Goal: Contribute content: Contribute content

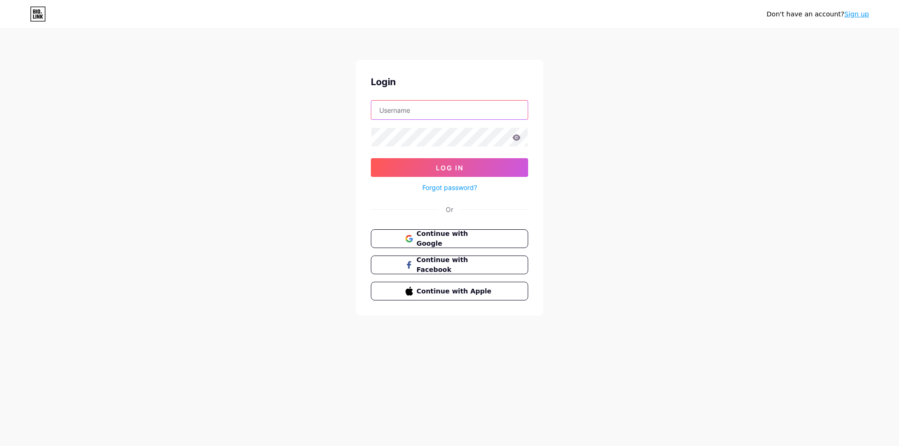
click at [415, 112] on input "text" at bounding box center [449, 110] width 156 height 19
paste input "ResilientDevelopers"
type input "ResilientDevelopers"
click at [451, 166] on span "Log In" at bounding box center [450, 168] width 28 height 8
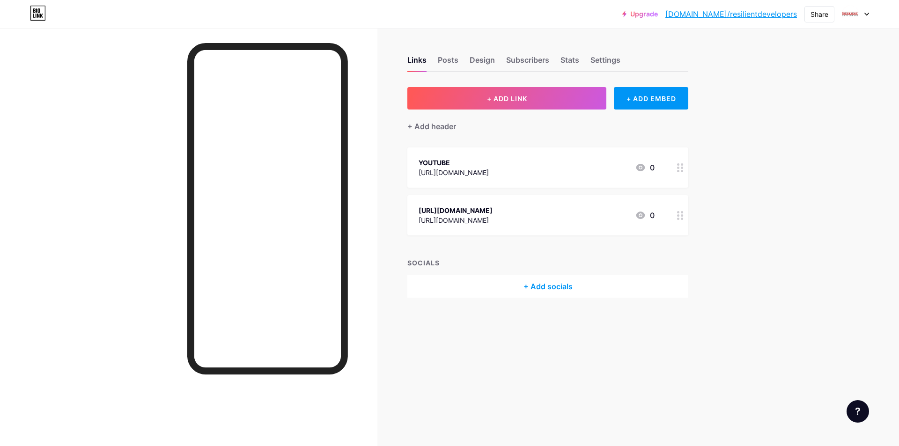
click at [673, 218] on div at bounding box center [681, 215] width 16 height 40
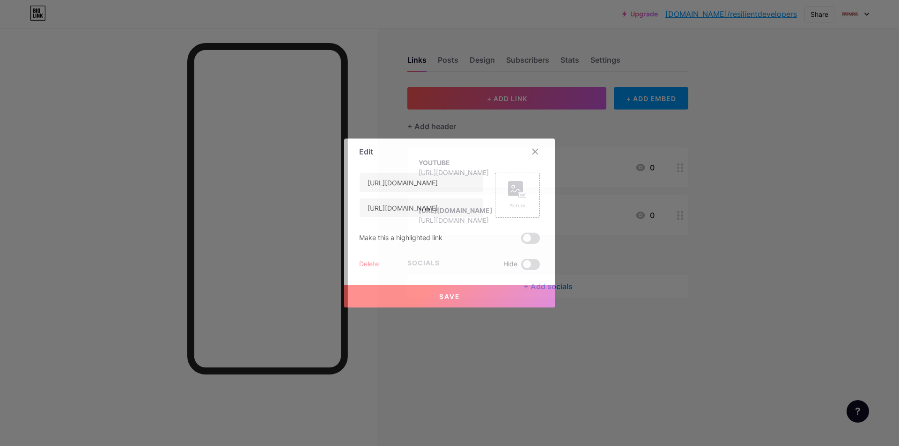
click at [630, 282] on div at bounding box center [449, 223] width 899 height 446
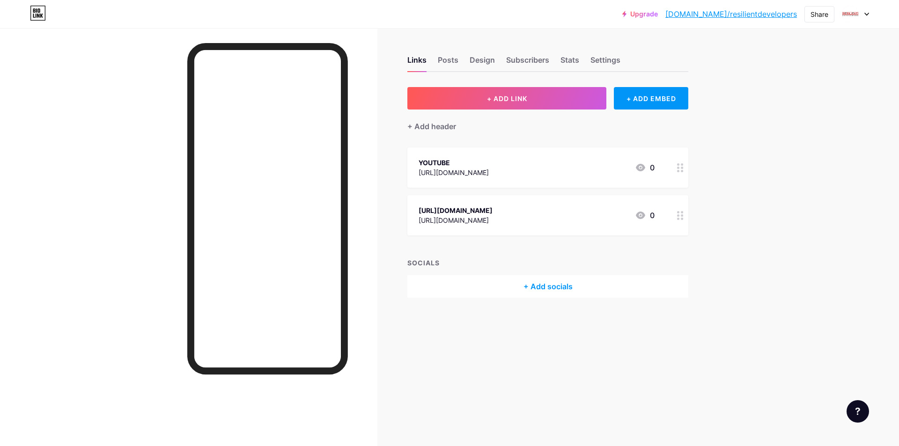
drag, startPoint x: 346, startPoint y: 119, endPoint x: 565, endPoint y: 242, distance: 251.1
click at [566, 252] on div "+ ADD LINK + ADD EMBED + Add header YOUTUBE [URL][DOMAIN_NAME] 0 [URL][DOMAIN_N…" at bounding box center [548, 192] width 281 height 211
drag, startPoint x: 560, startPoint y: 213, endPoint x: 697, endPoint y: 209, distance: 136.4
click at [715, 215] on div "Links Posts Design Subscribers Stats Settings + ADD LINK + ADD EMBED + Add head…" at bounding box center [364, 186] width 728 height 317
click at [673, 230] on div at bounding box center [681, 215] width 16 height 40
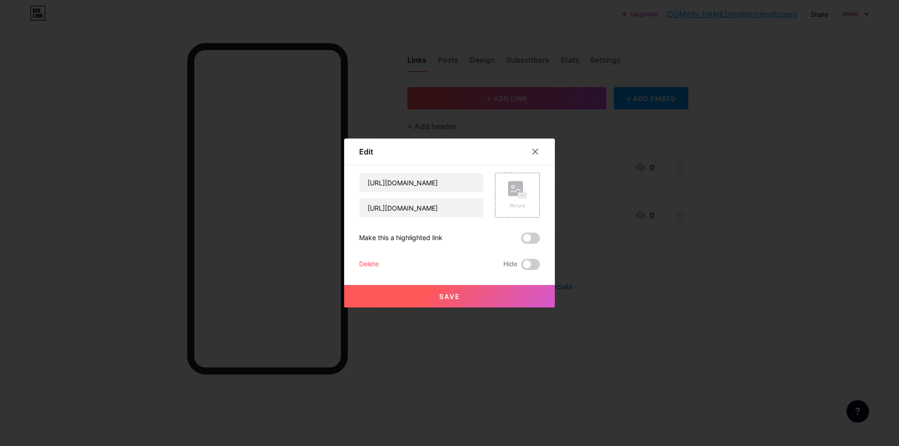
click at [378, 261] on div "Delete" at bounding box center [369, 264] width 20 height 11
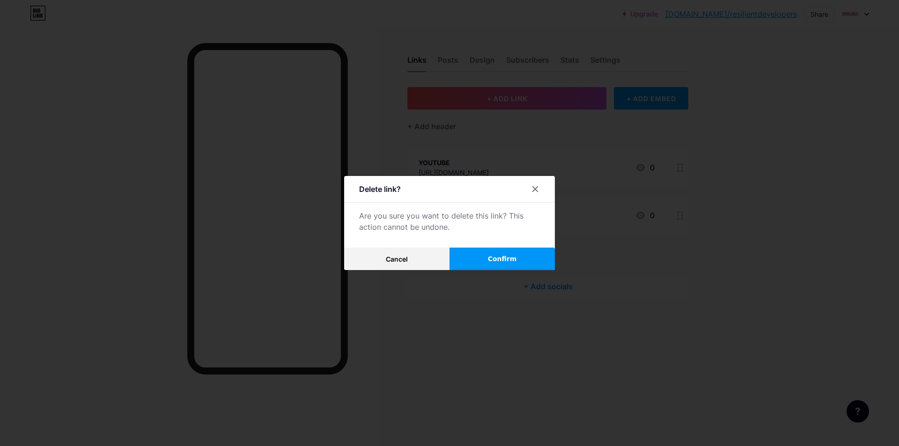
click at [493, 253] on button "Confirm" at bounding box center [502, 259] width 105 height 22
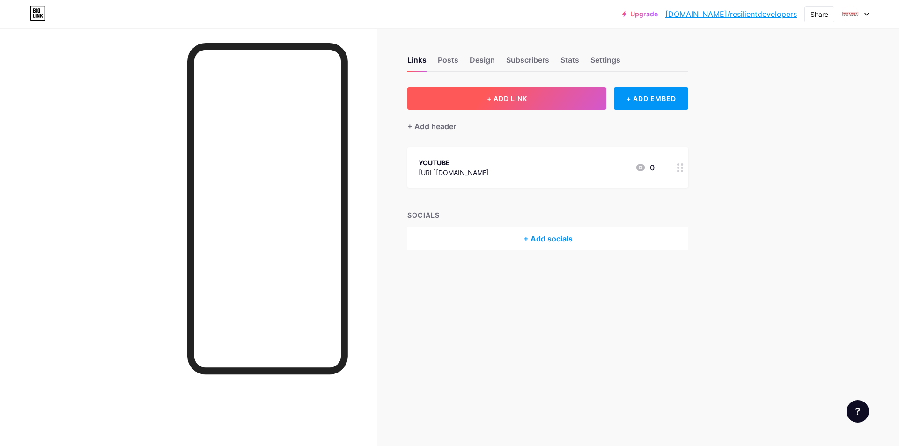
click at [491, 104] on button "+ ADD LINK" at bounding box center [507, 98] width 199 height 22
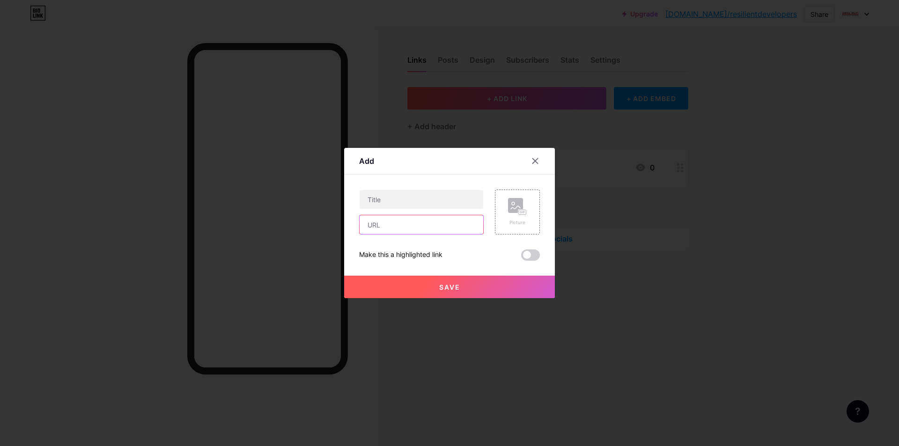
click at [404, 230] on input "text" at bounding box center [422, 224] width 124 height 19
paste input "[URL][DOMAIN_NAME]"
type input "[URL][DOMAIN_NAME]"
click at [397, 203] on input "text" at bounding box center [422, 199] width 124 height 19
paste input "ResilientDevelopers"
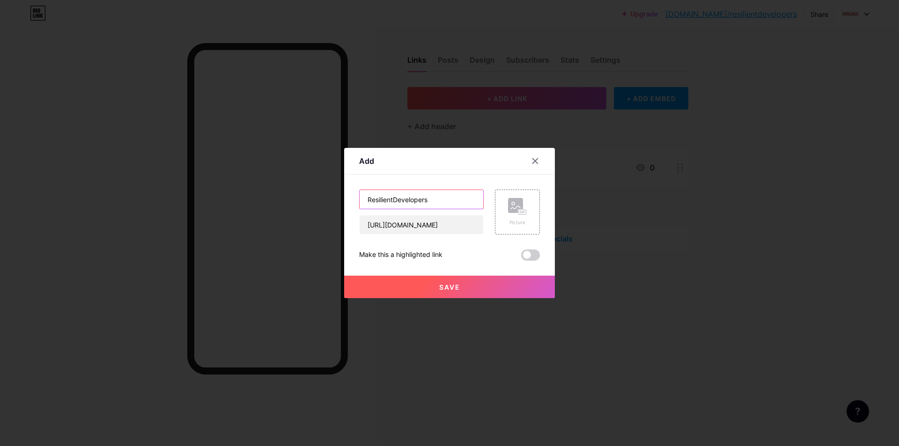
type input "ResilientDevelopers"
click at [543, 212] on div "Add Content YouTube Play YouTube video without leaving your page. ADD Vimeo Pla…" at bounding box center [449, 223] width 211 height 150
click at [538, 211] on div "Picture" at bounding box center [517, 212] width 45 height 45
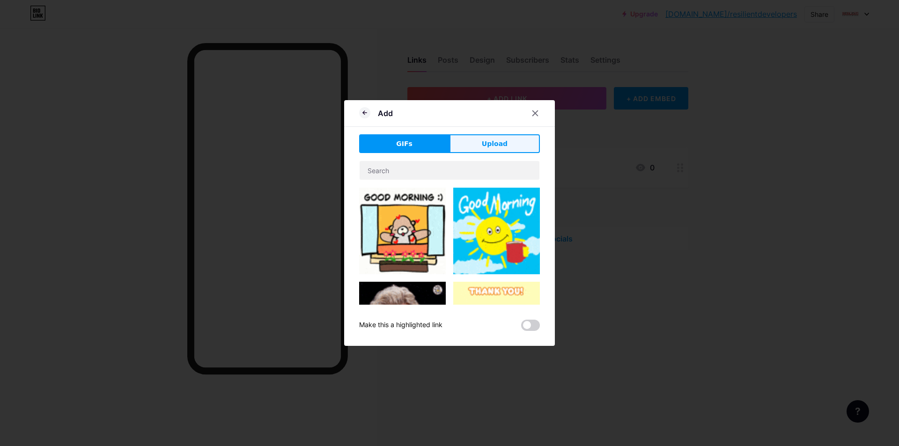
click at [477, 146] on button "Upload" at bounding box center [495, 143] width 90 height 19
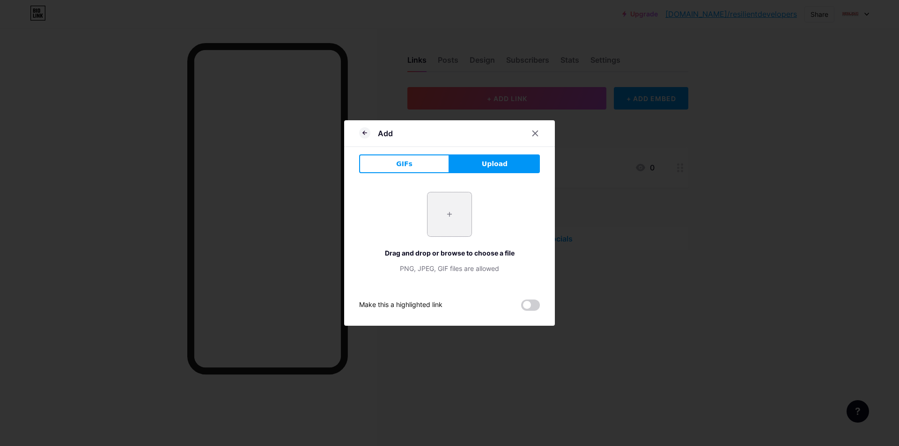
click at [453, 204] on input "file" at bounding box center [450, 215] width 44 height 44
type input "C:\fakepath\Resilient Developers 300.jpg"
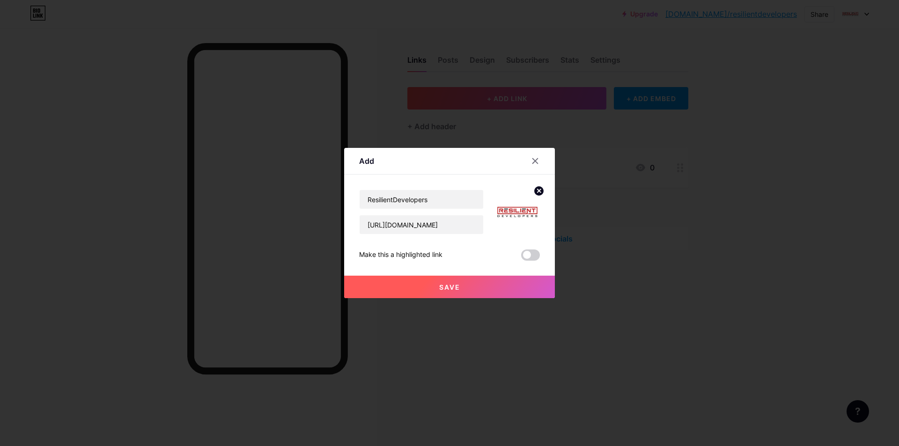
click at [474, 293] on button "Save" at bounding box center [449, 287] width 211 height 22
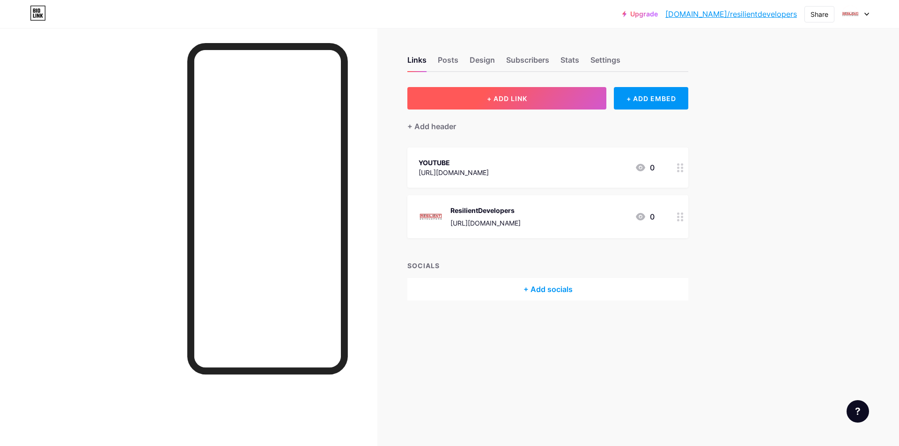
click at [522, 98] on span "+ ADD LINK" at bounding box center [507, 99] width 40 height 8
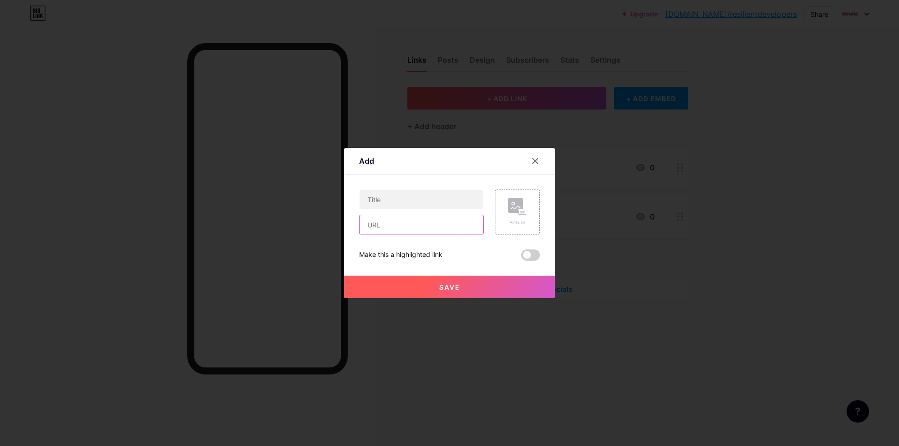
click at [429, 222] on input "text" at bounding box center [422, 224] width 124 height 19
paste input "[URL][DOMAIN_NAME]"
click at [465, 225] on input "[URL][DOMAIN_NAME]" at bounding box center [422, 224] width 124 height 19
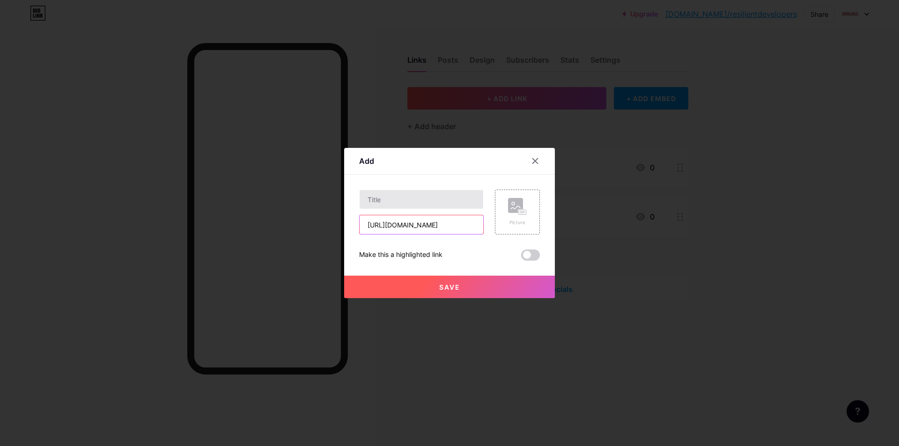
type input "[URL][DOMAIN_NAME]"
click at [450, 206] on input "text" at bounding box center [422, 199] width 124 height 19
paste input "about"
type input "about"
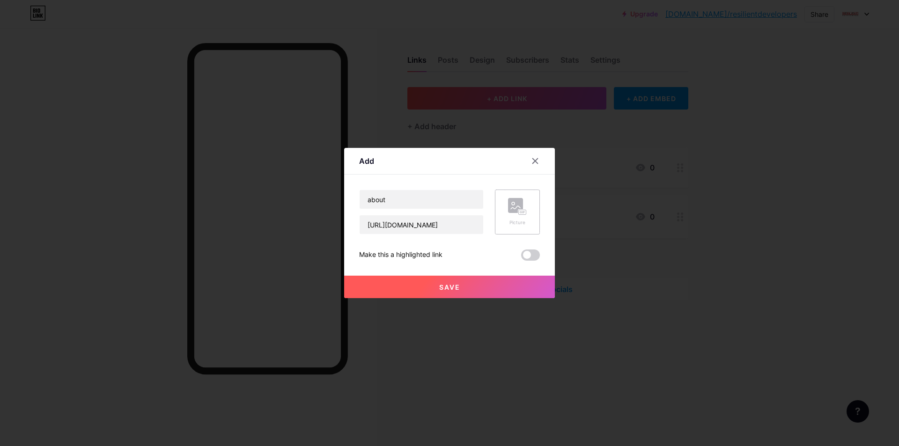
click at [503, 213] on div "Picture" at bounding box center [517, 212] width 45 height 45
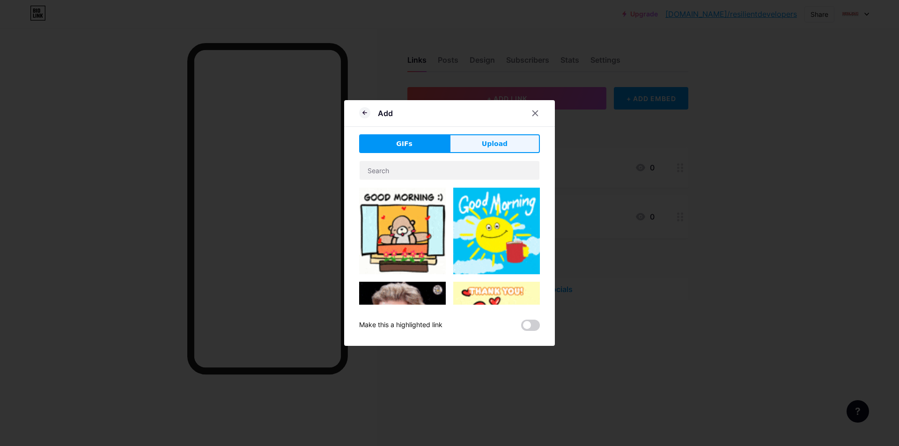
click at [493, 146] on span "Upload" at bounding box center [495, 144] width 26 height 10
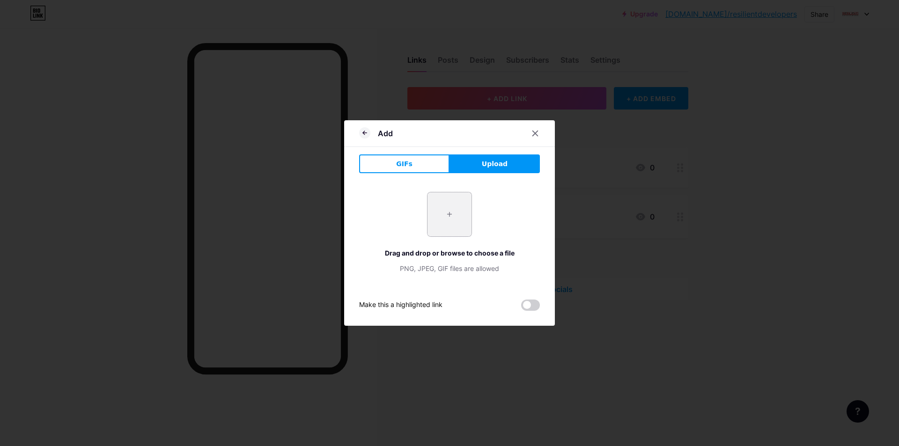
click at [454, 209] on input "file" at bounding box center [450, 215] width 44 height 44
type input "C:\fakepath\Resilient Developers 300.jpg"
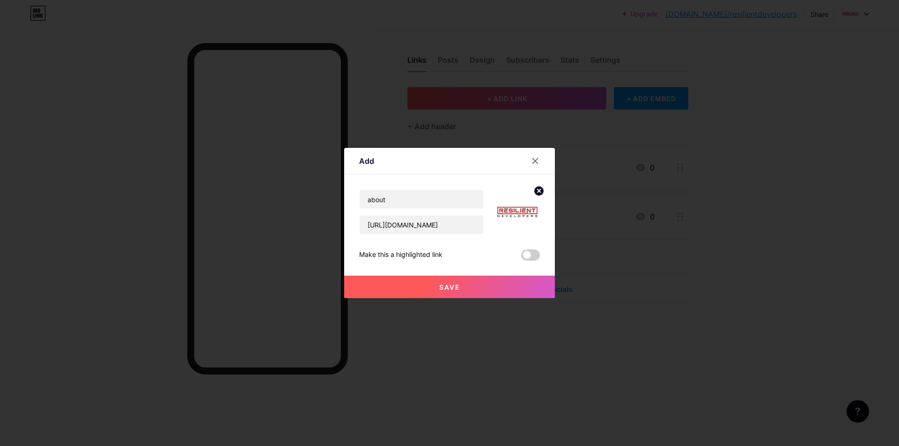
click at [511, 283] on button "Save" at bounding box center [449, 287] width 211 height 22
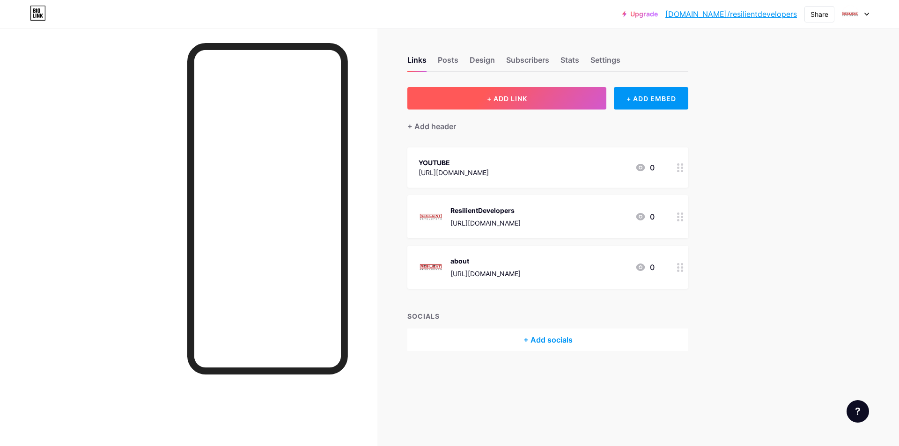
click at [498, 100] on span "+ ADD LINK" at bounding box center [507, 99] width 40 height 8
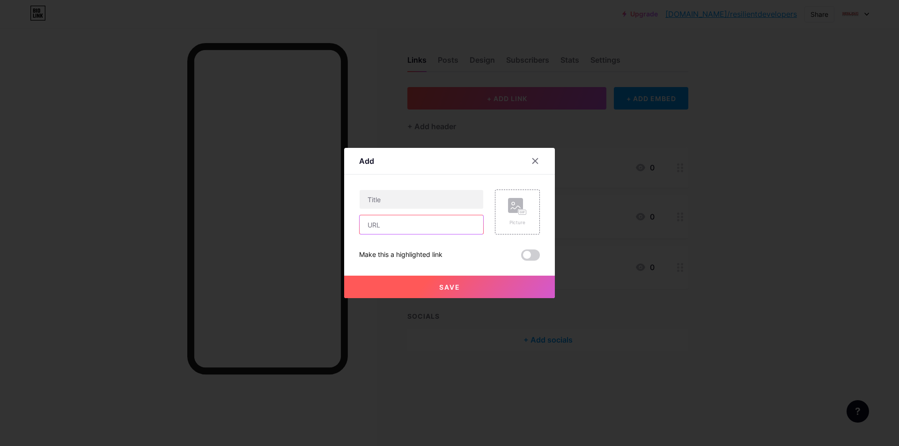
click at [436, 225] on input "text" at bounding box center [422, 224] width 124 height 19
paste input "[URL][DOMAIN_NAME]"
click at [463, 224] on input "[URL][DOMAIN_NAME]" at bounding box center [422, 224] width 124 height 19
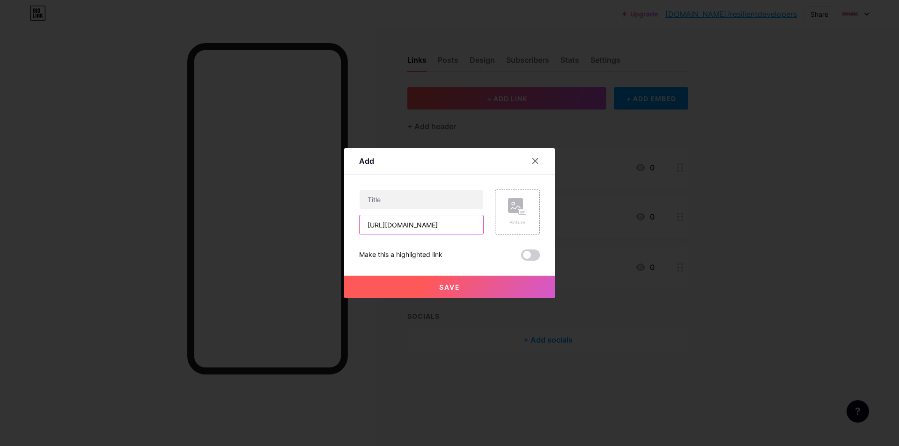
type input "[URL][DOMAIN_NAME]"
click at [451, 188] on div "Content YouTube Play YouTube video without leaving your page. ADD Vimeo Play Vi…" at bounding box center [449, 218] width 181 height 86
click at [449, 189] on div "Content YouTube Play YouTube video without leaving your page. ADD Vimeo Play Vi…" at bounding box center [449, 218] width 181 height 86
click at [445, 200] on input "text" at bounding box center [422, 199] width 124 height 19
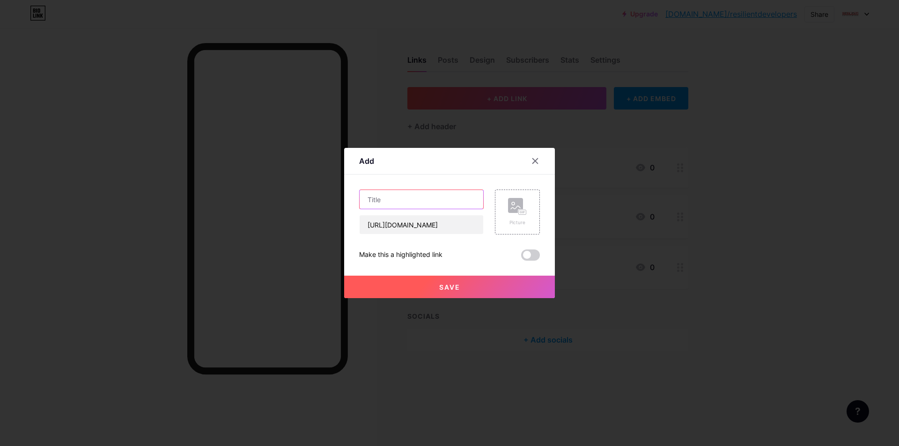
paste input "services"
type input "services"
click at [510, 213] on rect at bounding box center [515, 205] width 15 height 15
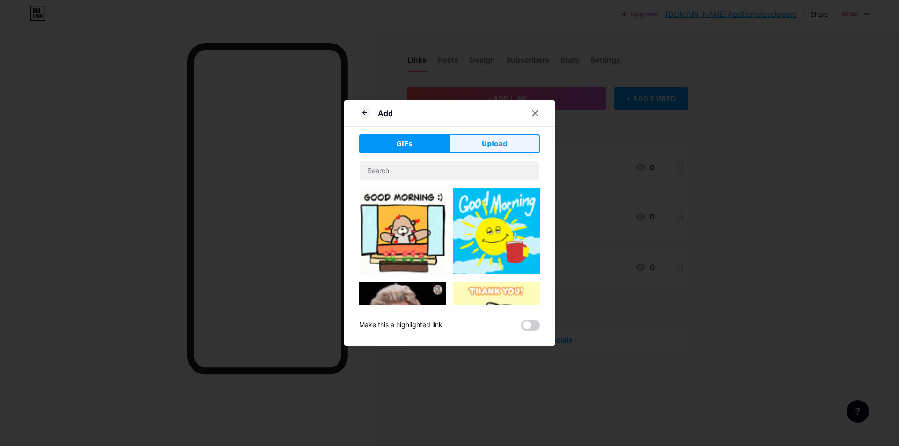
click at [488, 142] on span "Upload" at bounding box center [495, 144] width 26 height 10
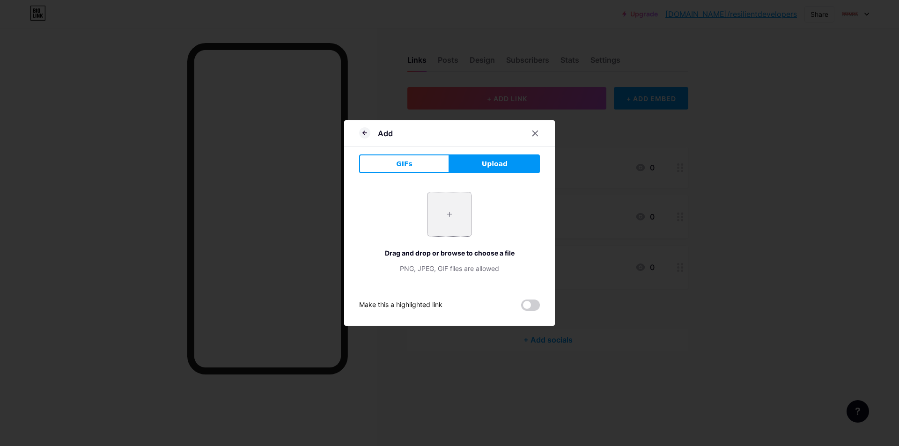
click at [457, 216] on input "file" at bounding box center [450, 215] width 44 height 44
type input "C:\fakepath\Resilient Developers 300.jpg"
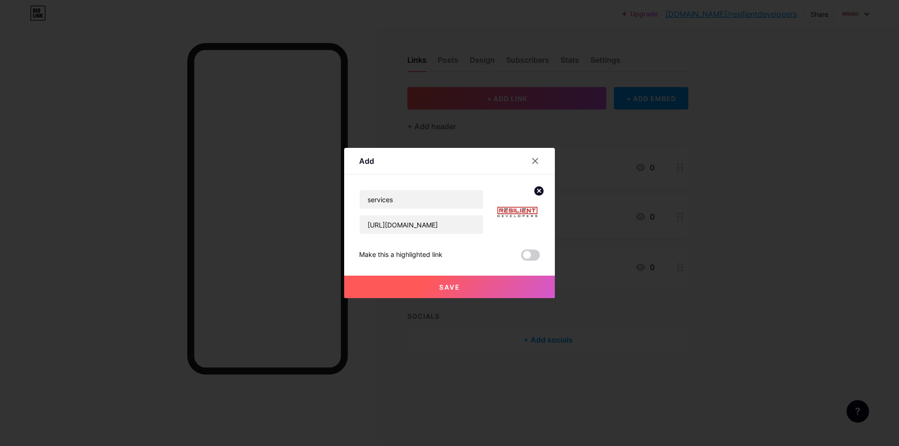
click at [511, 280] on button "Save" at bounding box center [449, 287] width 211 height 22
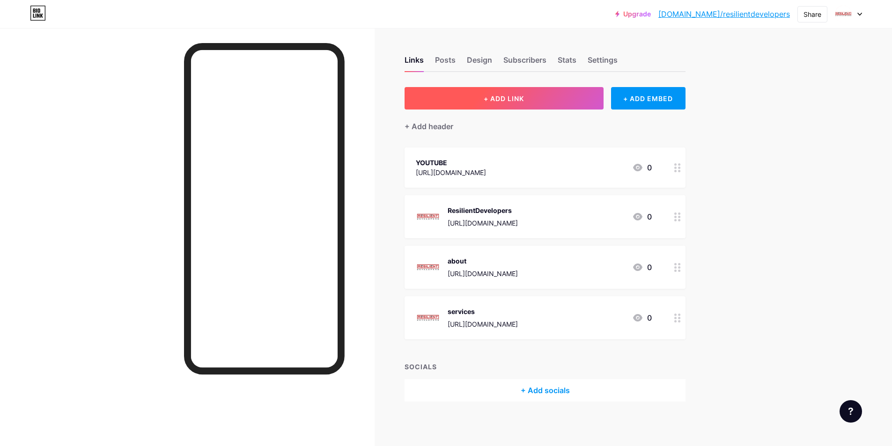
click at [492, 103] on button "+ ADD LINK" at bounding box center [504, 98] width 199 height 22
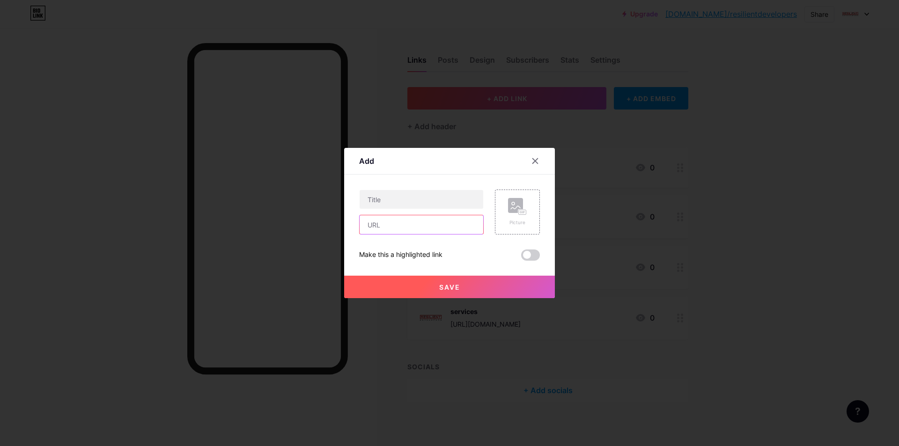
click at [400, 219] on input "text" at bounding box center [422, 224] width 124 height 19
paste input "[URL][DOMAIN_NAME]"
click at [454, 226] on input "[URL][DOMAIN_NAME]" at bounding box center [422, 224] width 124 height 19
click at [454, 227] on input "[URL][DOMAIN_NAME]" at bounding box center [422, 224] width 124 height 19
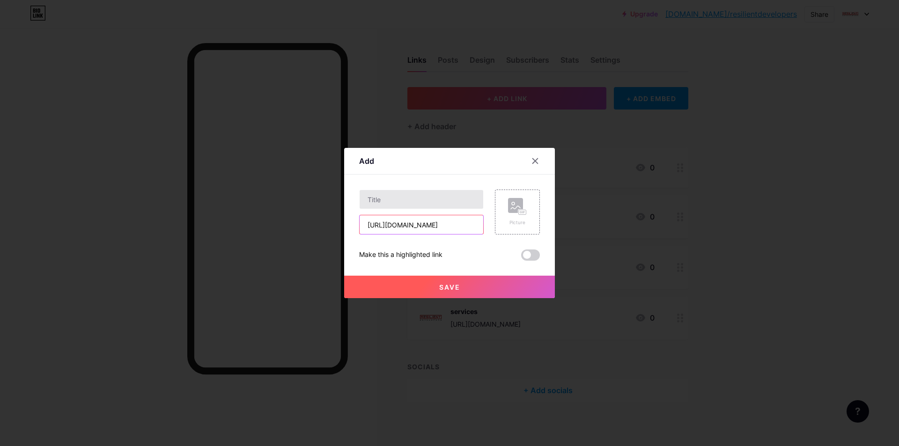
type input "[URL][DOMAIN_NAME]"
click at [440, 208] on input "text" at bounding box center [422, 199] width 124 height 19
paste input "projects"
type input "projects"
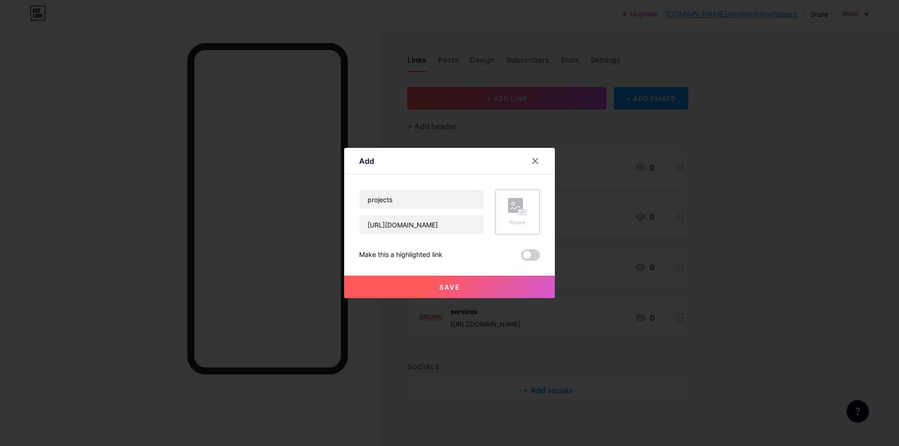
click at [530, 220] on div "Picture" at bounding box center [517, 212] width 45 height 45
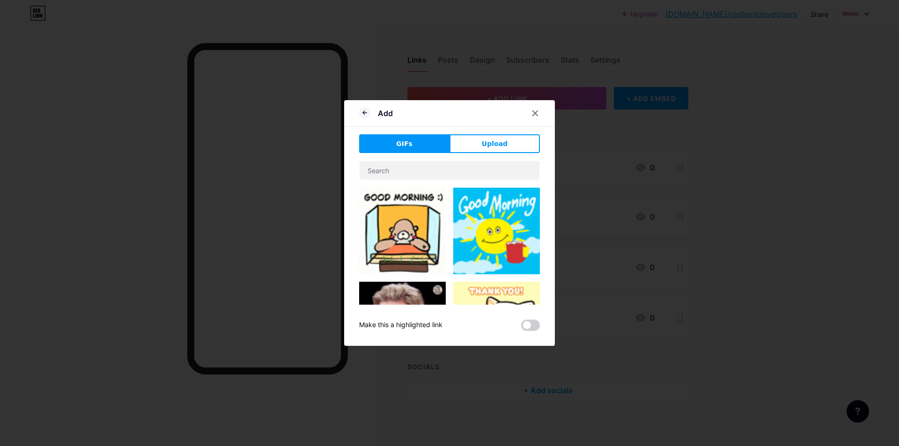
click at [481, 123] on div "Add" at bounding box center [449, 116] width 211 height 22
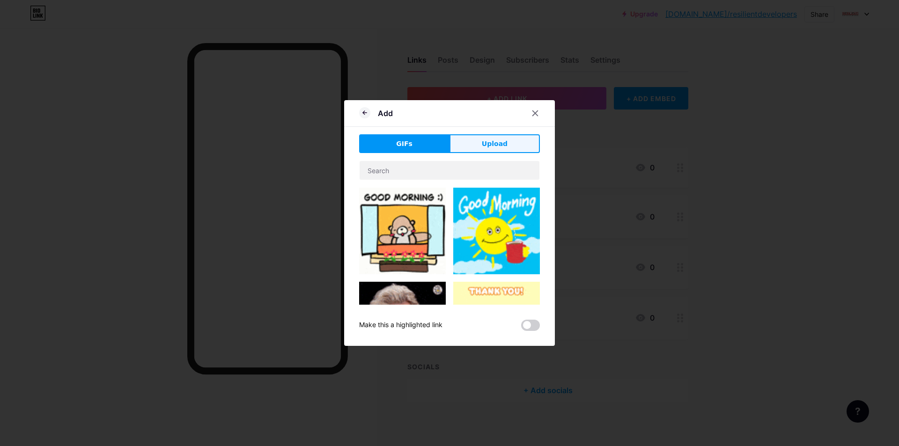
click at [481, 141] on button "Upload" at bounding box center [495, 143] width 90 height 19
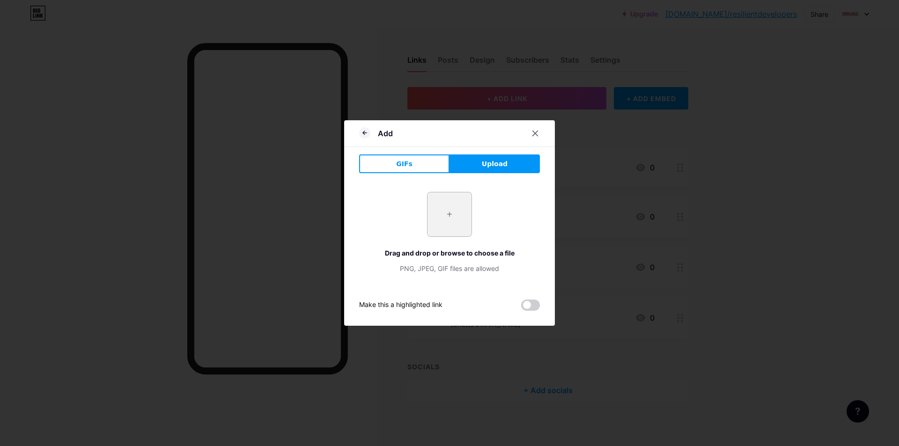
click at [458, 192] on div "+" at bounding box center [449, 214] width 45 height 45
click at [454, 210] on input "file" at bounding box center [450, 215] width 44 height 44
type input "C:\fakepath\Resilient Developers 300.jpg"
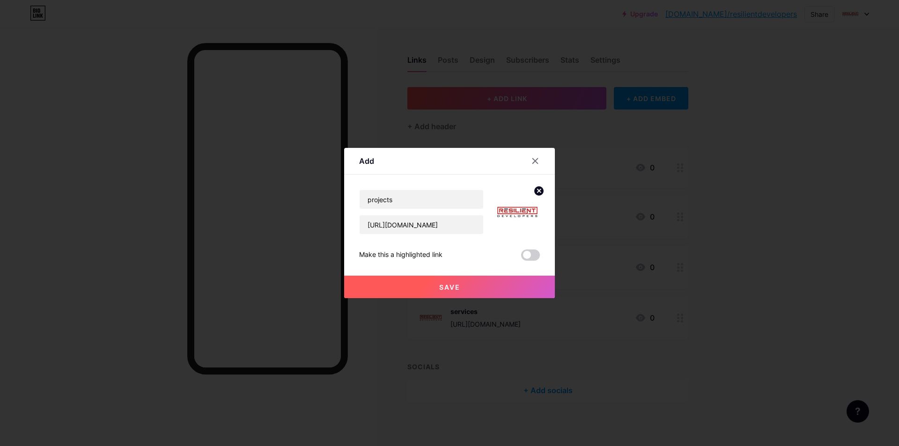
click at [480, 290] on button "Save" at bounding box center [449, 287] width 211 height 22
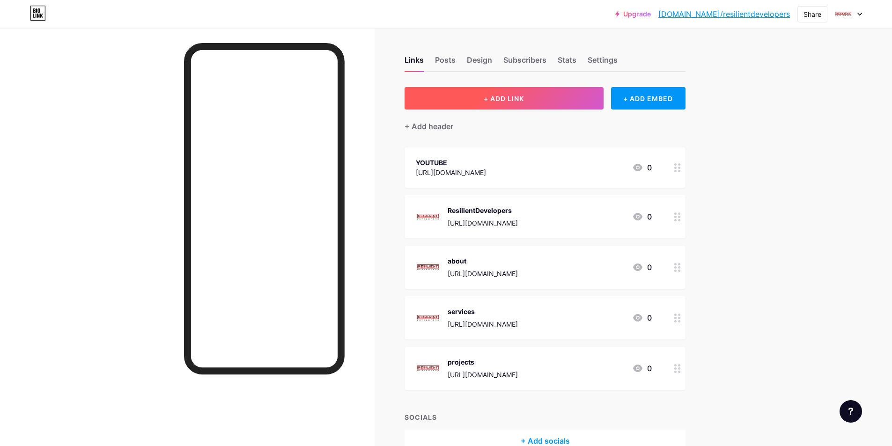
click at [512, 103] on button "+ ADD LINK" at bounding box center [504, 98] width 199 height 22
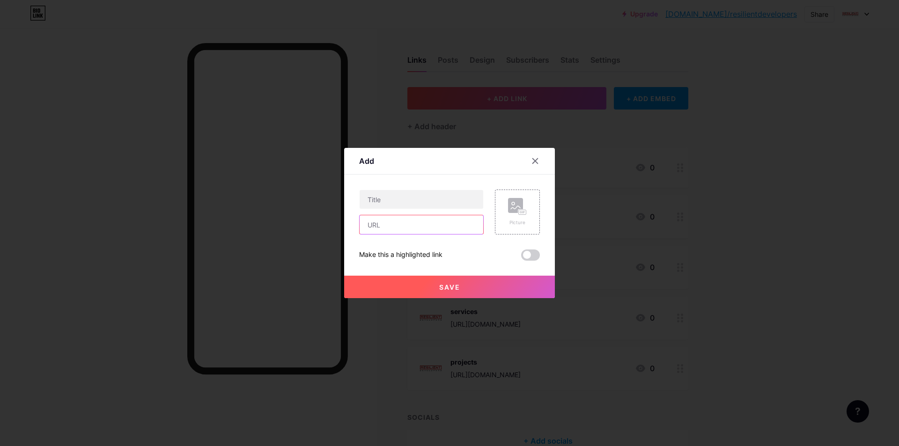
click at [418, 230] on input "text" at bounding box center [422, 224] width 124 height 19
paste input "[URL][DOMAIN_NAME]"
click at [456, 223] on input "[URL][DOMAIN_NAME]" at bounding box center [422, 224] width 124 height 19
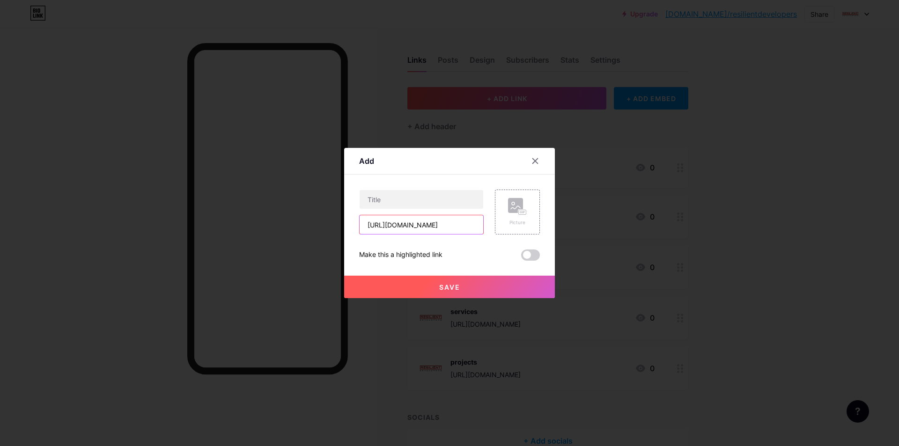
click at [464, 229] on input "[URL][DOMAIN_NAME]" at bounding box center [422, 224] width 124 height 19
type input "[URL][DOMAIN_NAME]"
click at [420, 200] on input "text" at bounding box center [422, 199] width 124 height 19
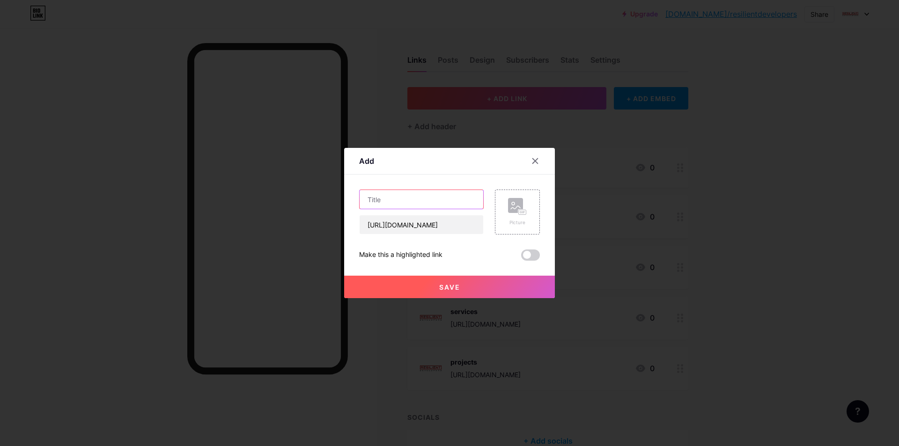
paste input "contact"
type input "contact"
click at [516, 215] on icon at bounding box center [517, 206] width 19 height 17
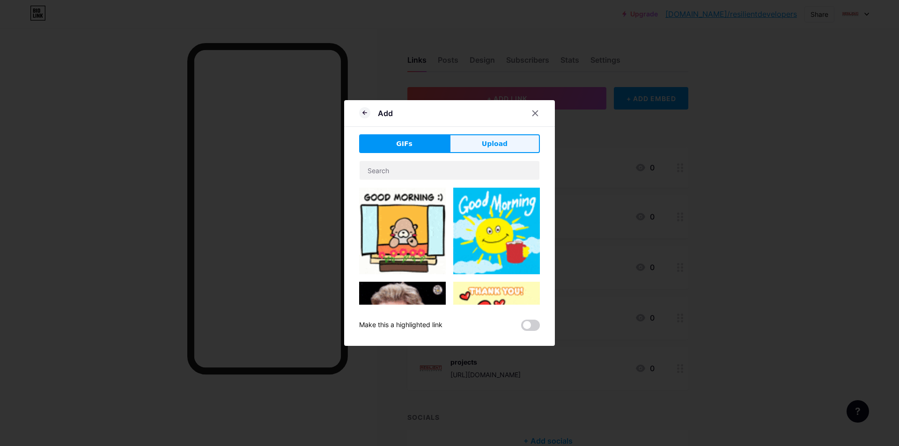
click at [480, 153] on button "Upload" at bounding box center [495, 143] width 90 height 19
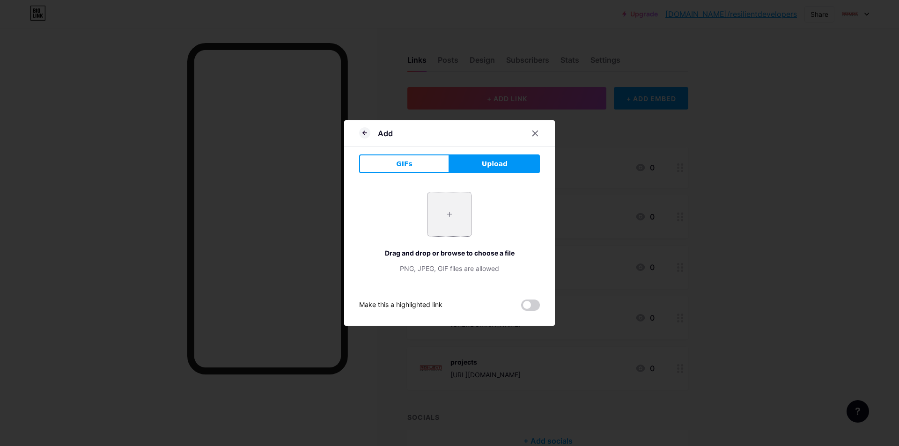
click at [458, 208] on input "file" at bounding box center [450, 215] width 44 height 44
type input "C:\fakepath\Resilient Developers 300.jpg"
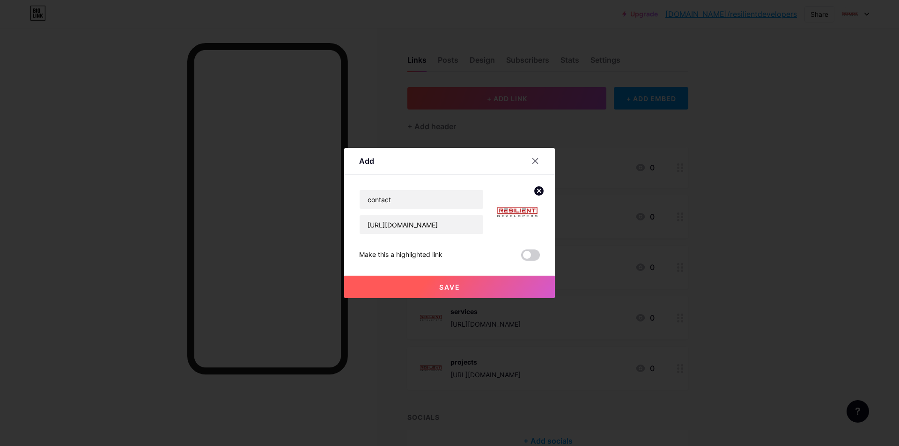
click at [493, 277] on button "Save" at bounding box center [449, 287] width 211 height 22
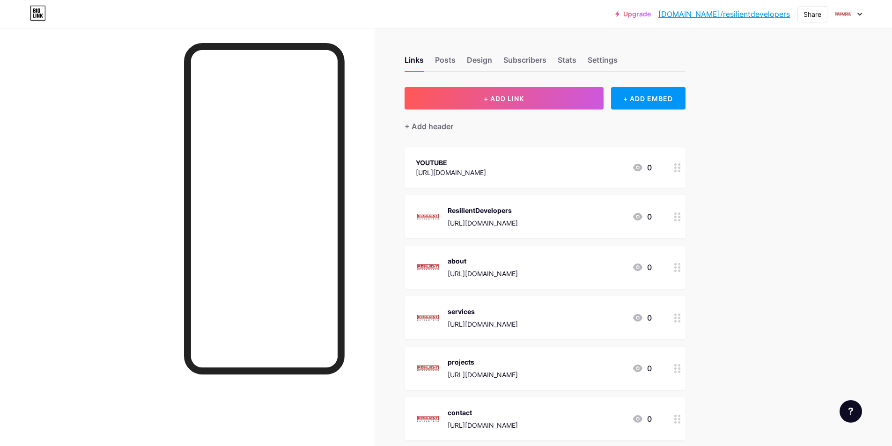
click at [460, 62] on div "Links Posts Design Subscribers Stats Settings" at bounding box center [545, 55] width 281 height 33
click at [452, 62] on div "Posts" at bounding box center [445, 62] width 21 height 17
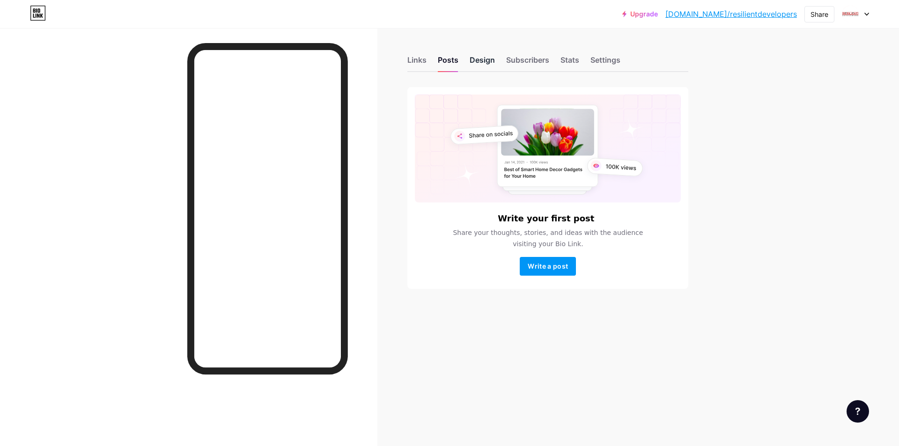
click at [479, 62] on div "Design" at bounding box center [482, 62] width 25 height 17
click at [452, 58] on div "Posts" at bounding box center [448, 62] width 21 height 17
click at [541, 283] on div "Write your first post Share your thoughts, stories, and ideas with the audience…" at bounding box center [548, 188] width 281 height 202
click at [541, 273] on button "Write a post" at bounding box center [548, 266] width 56 height 19
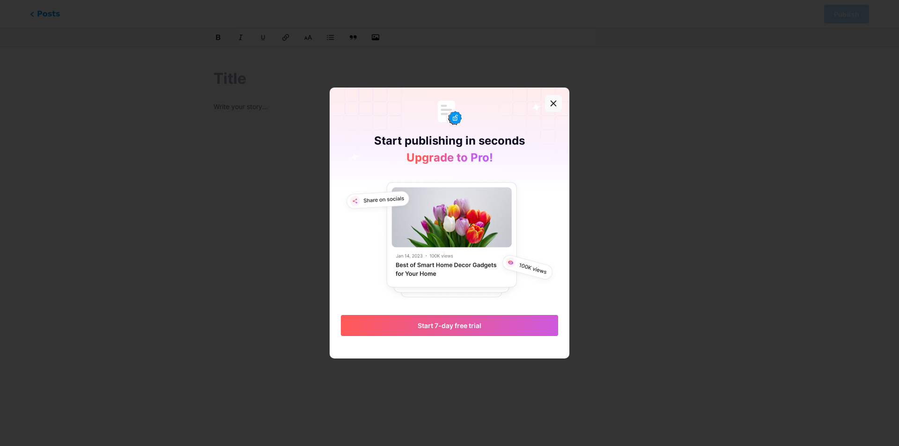
click at [549, 104] on div at bounding box center [553, 103] width 17 height 17
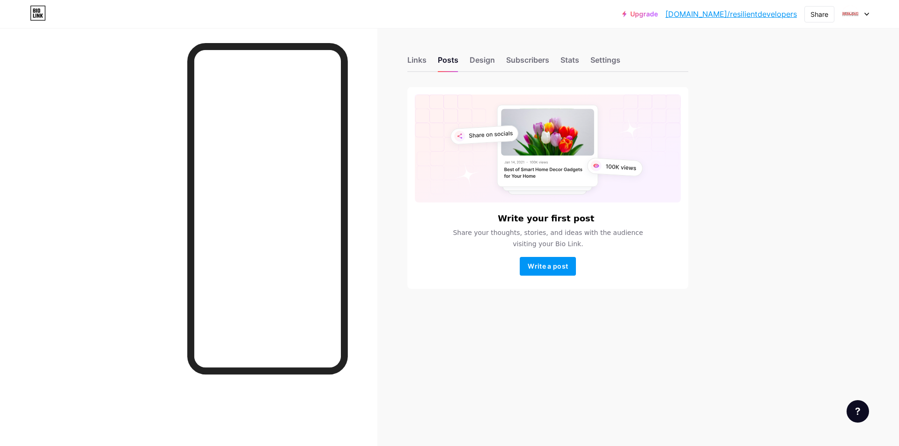
click at [342, 48] on div at bounding box center [267, 258] width 161 height 431
